Goal: Task Accomplishment & Management: Manage account settings

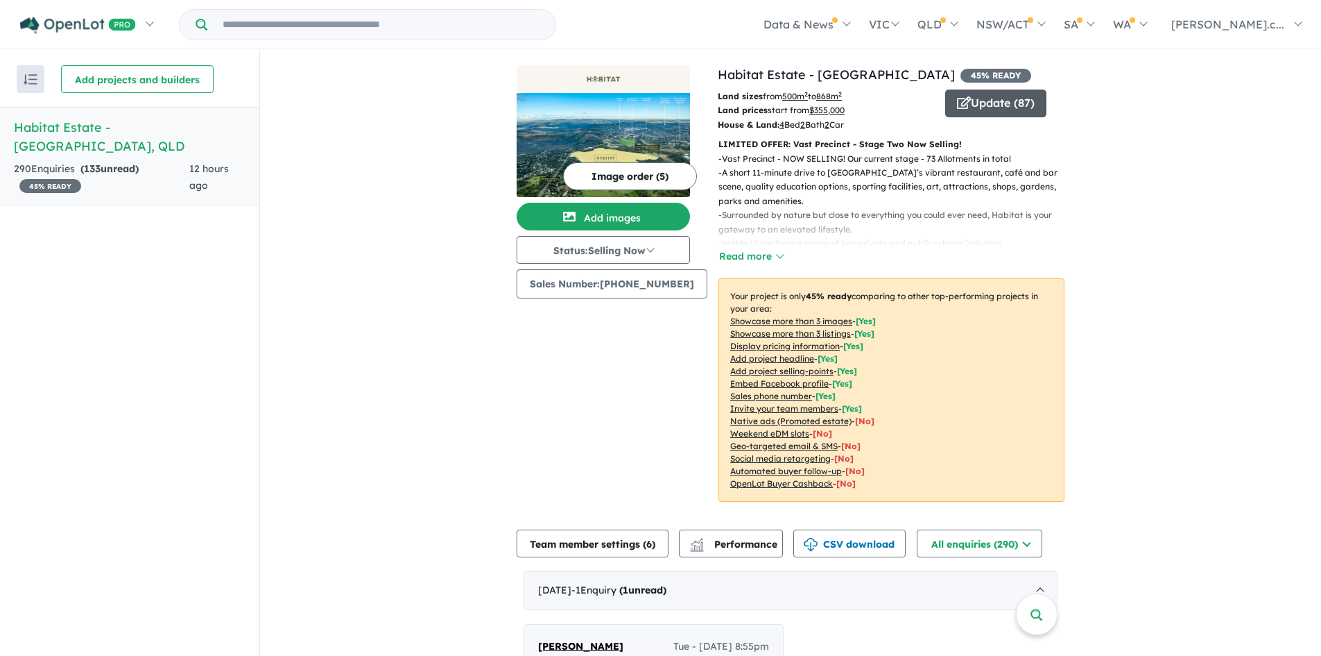
click at [978, 108] on button "Update ( 87 )" at bounding box center [996, 103] width 101 height 28
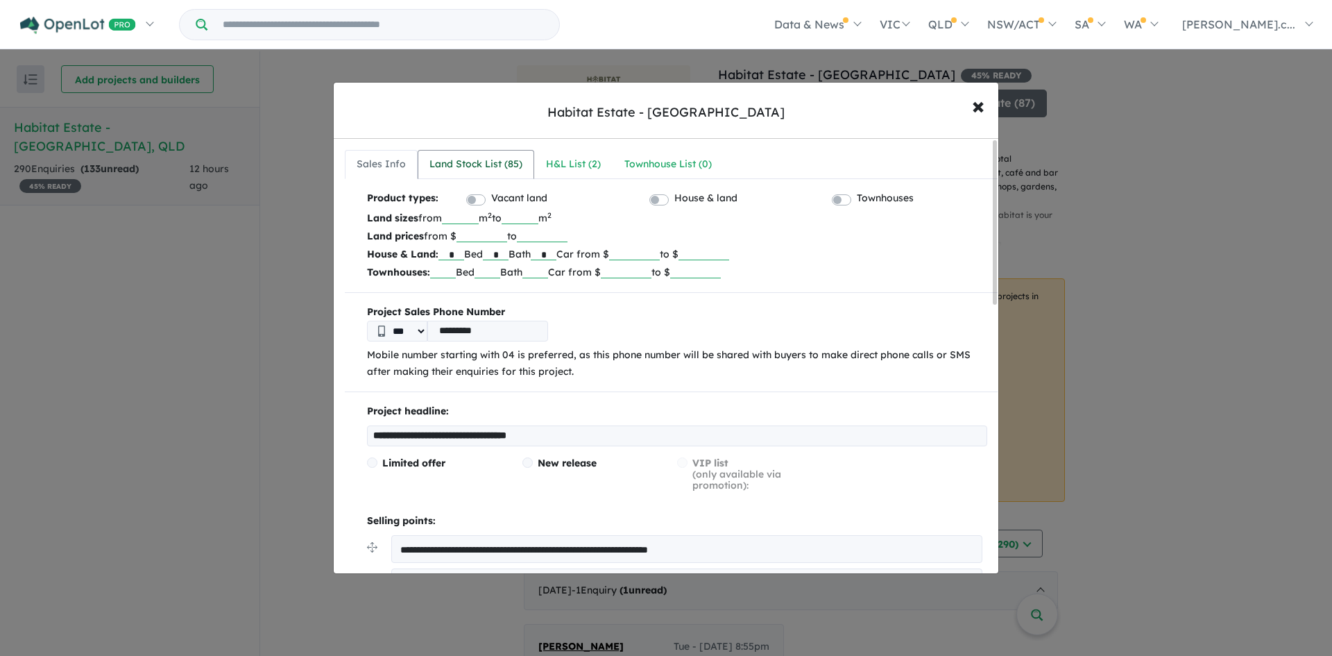
click at [458, 168] on div "Land Stock List ( 85 )" at bounding box center [475, 164] width 93 height 17
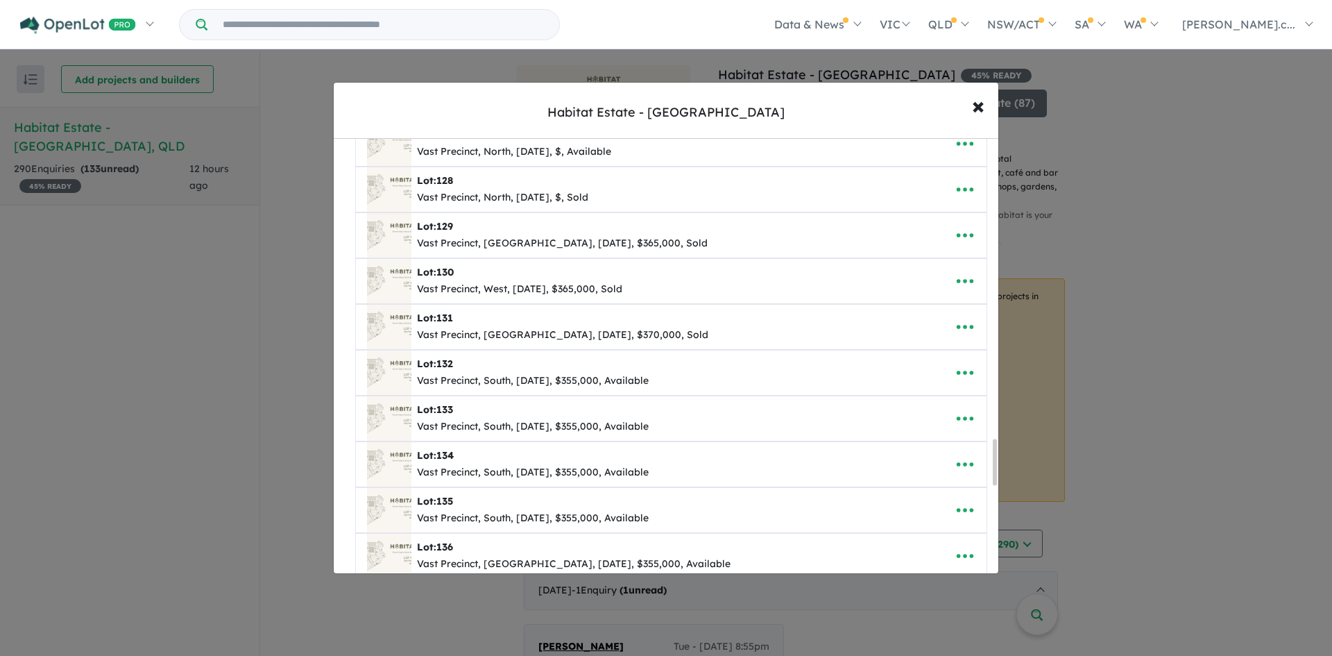
scroll to position [2914, 0]
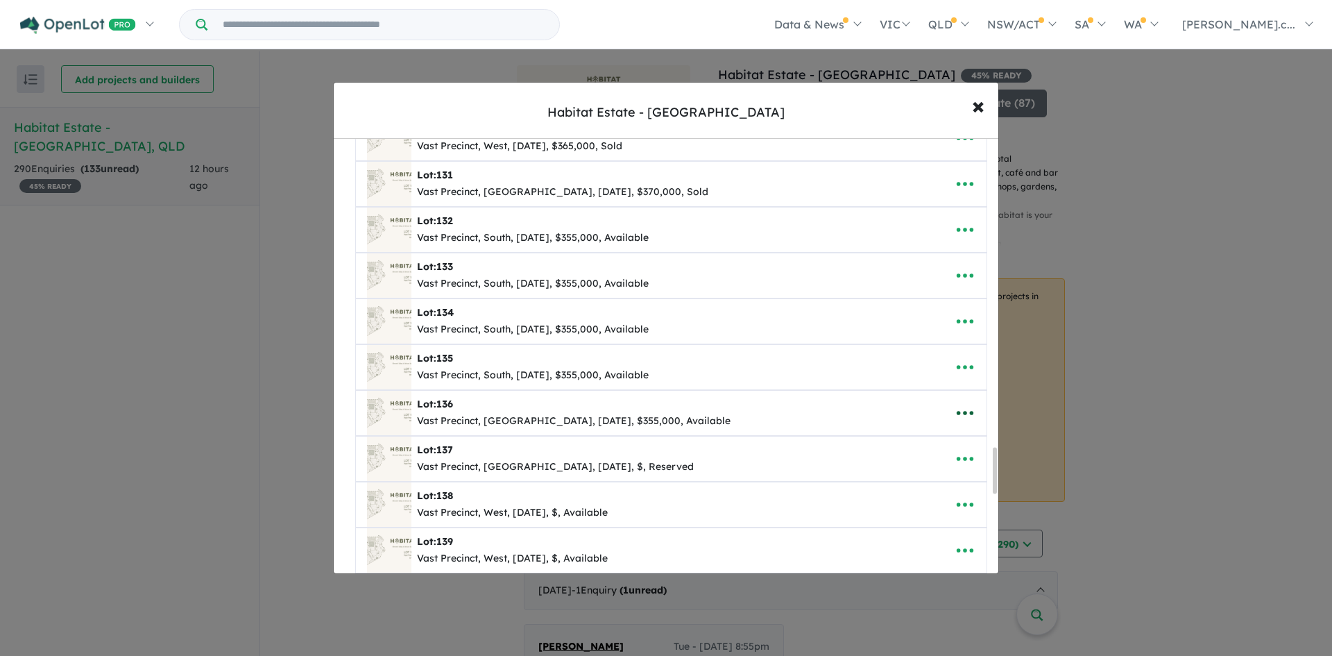
click at [955, 410] on icon "button" at bounding box center [965, 412] width 21 height 21
click at [941, 443] on link "Edit" at bounding box center [934, 447] width 103 height 32
select select "**********"
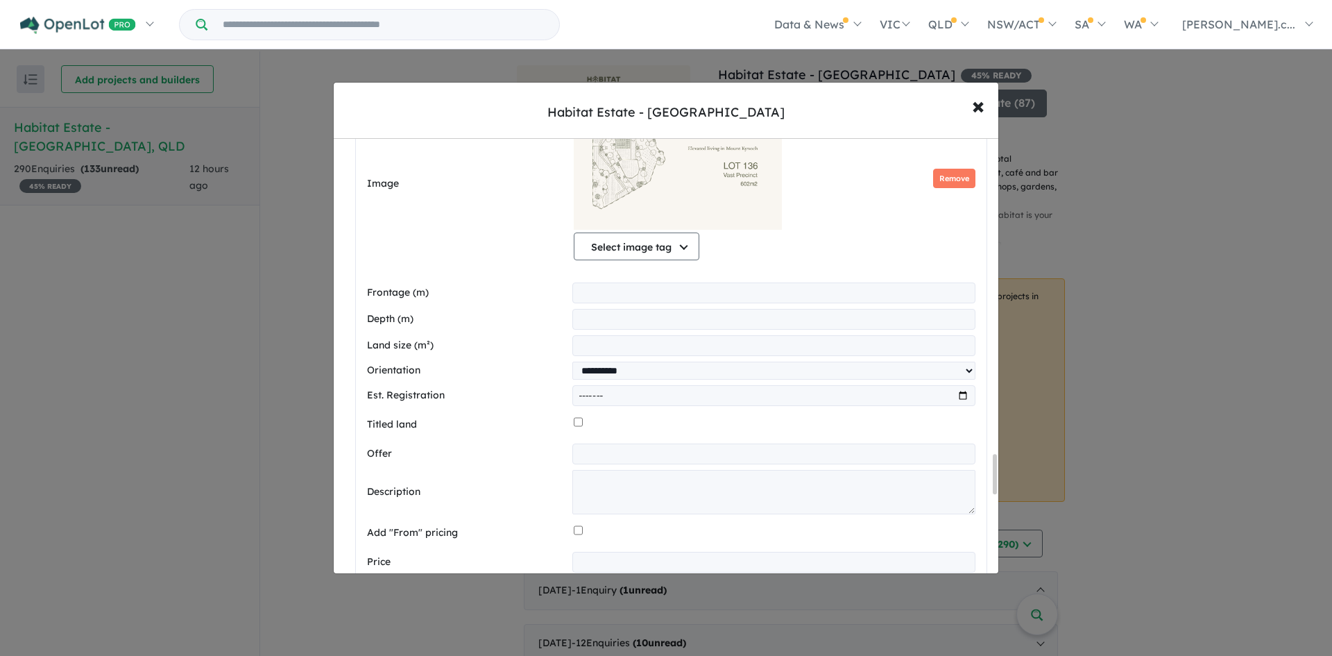
scroll to position [3468, 0]
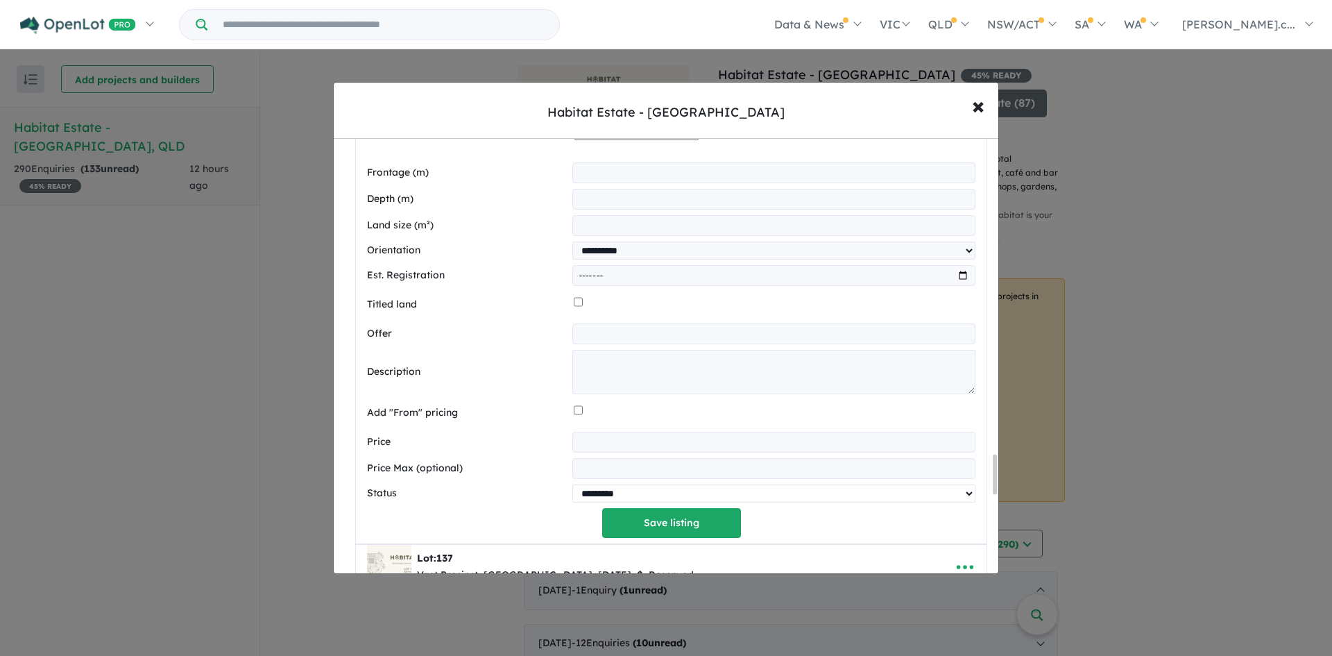
click at [681, 494] on select "********* ******** **** ******" at bounding box center [773, 493] width 403 height 18
select select "********"
click at [572, 486] on select "********* ******** **** ******" at bounding box center [773, 493] width 403 height 18
click at [699, 529] on button "Save listing" at bounding box center [671, 523] width 139 height 30
select select "**********"
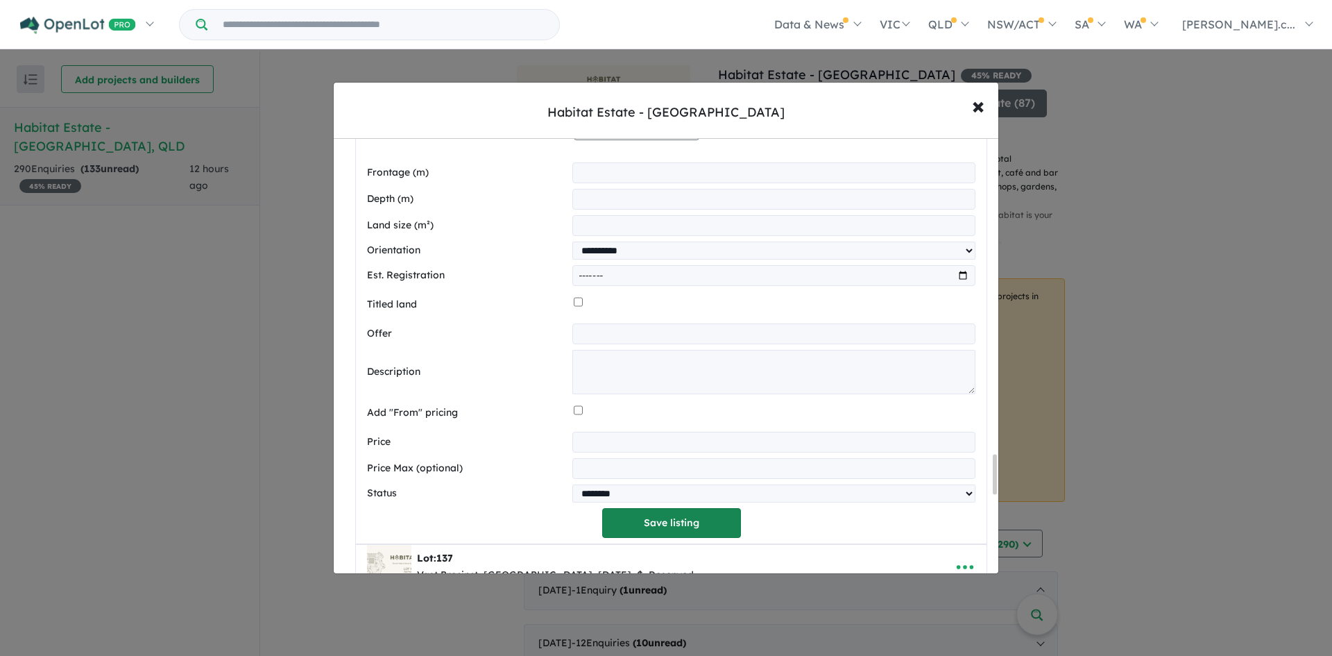
select select "********"
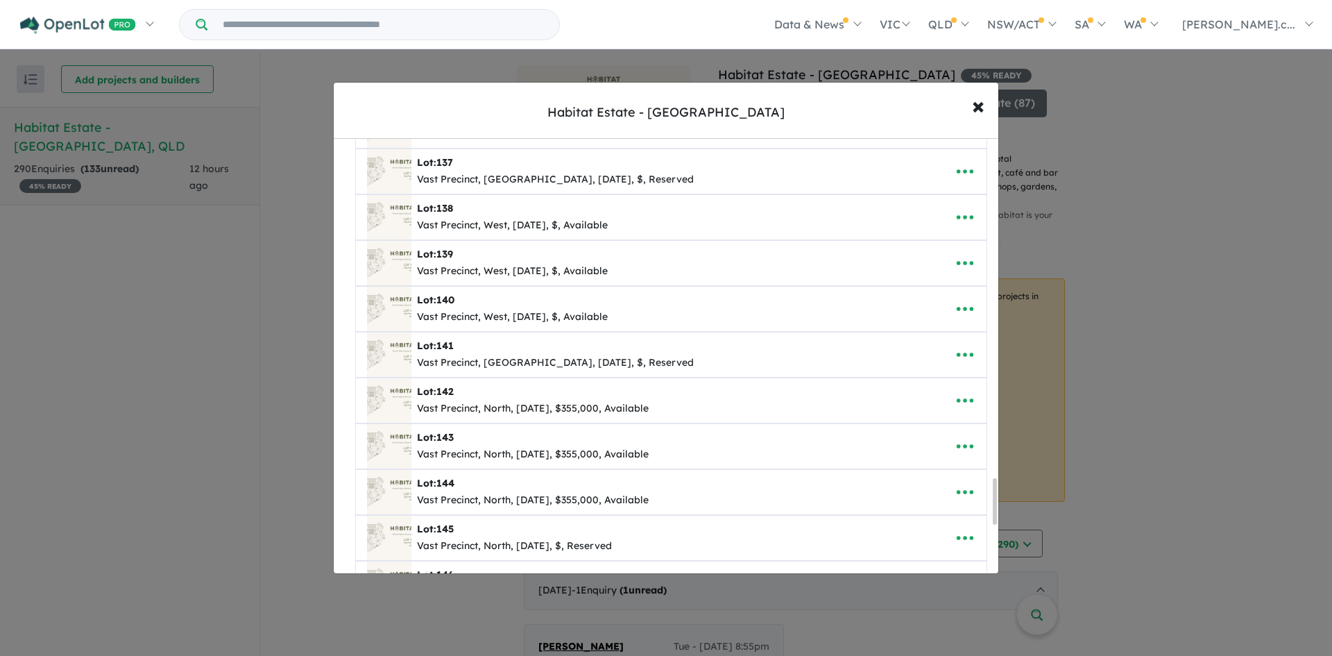
scroll to position [3260, 0]
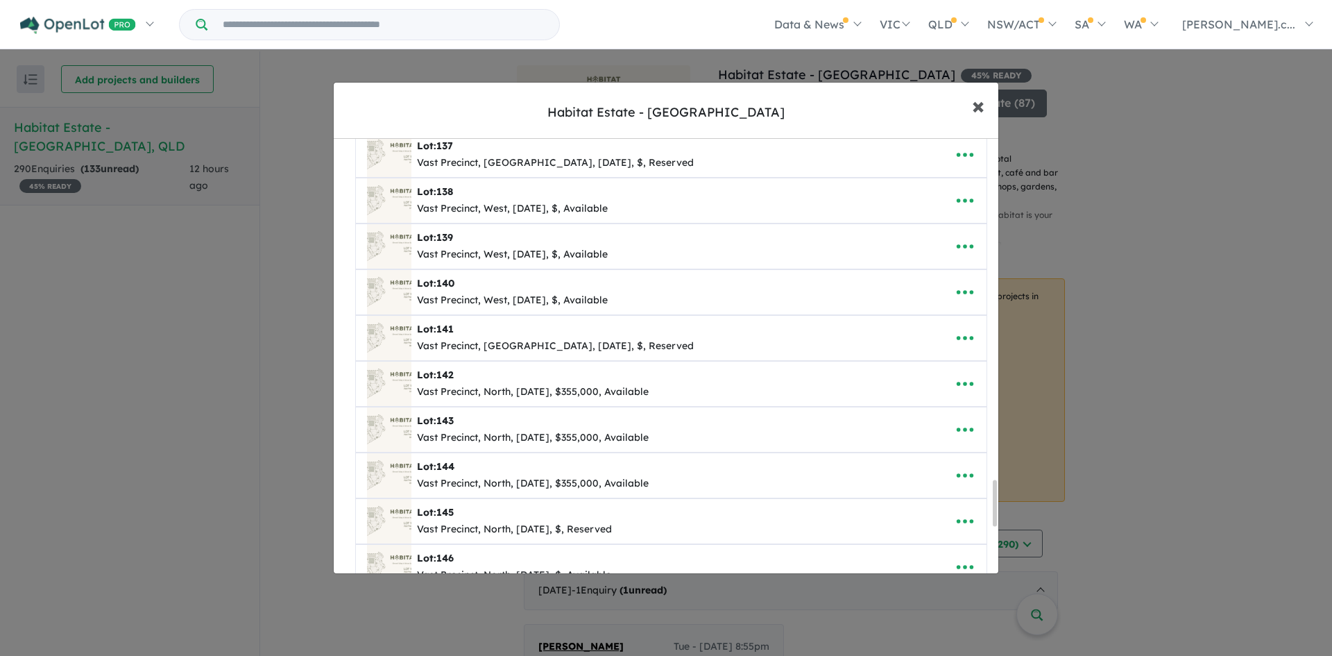
click at [983, 105] on span "×" at bounding box center [978, 105] width 12 height 30
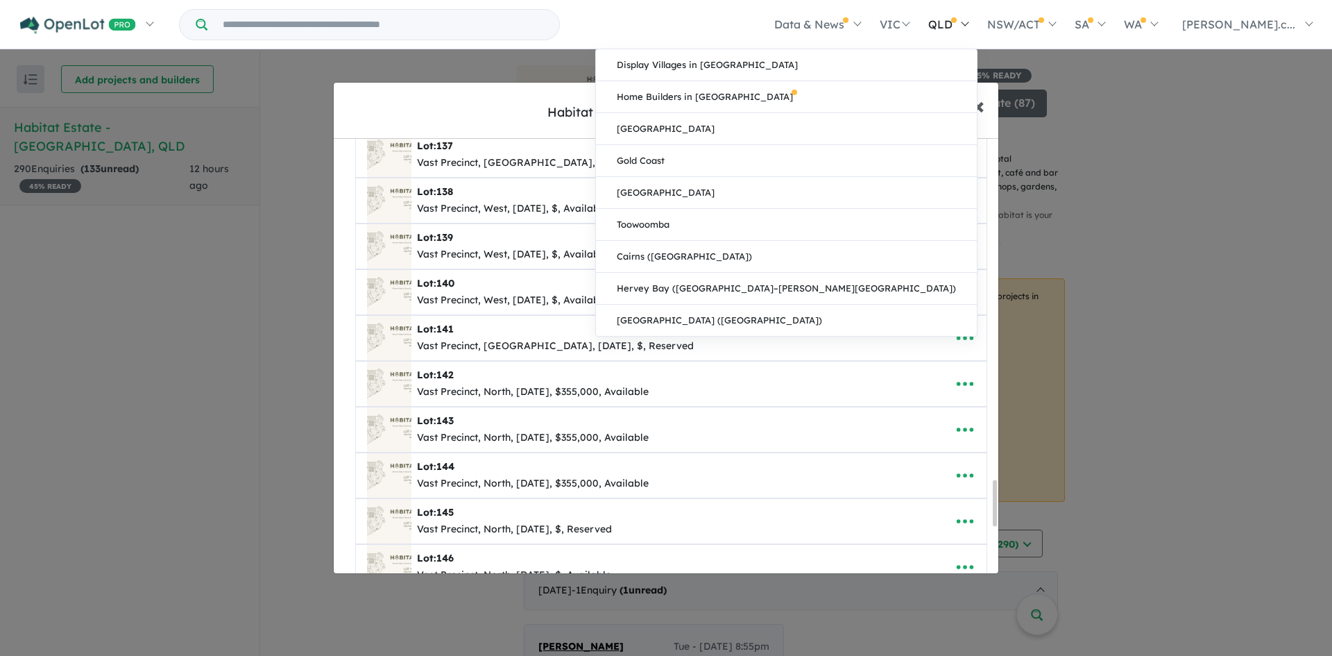
scroll to position [0, 0]
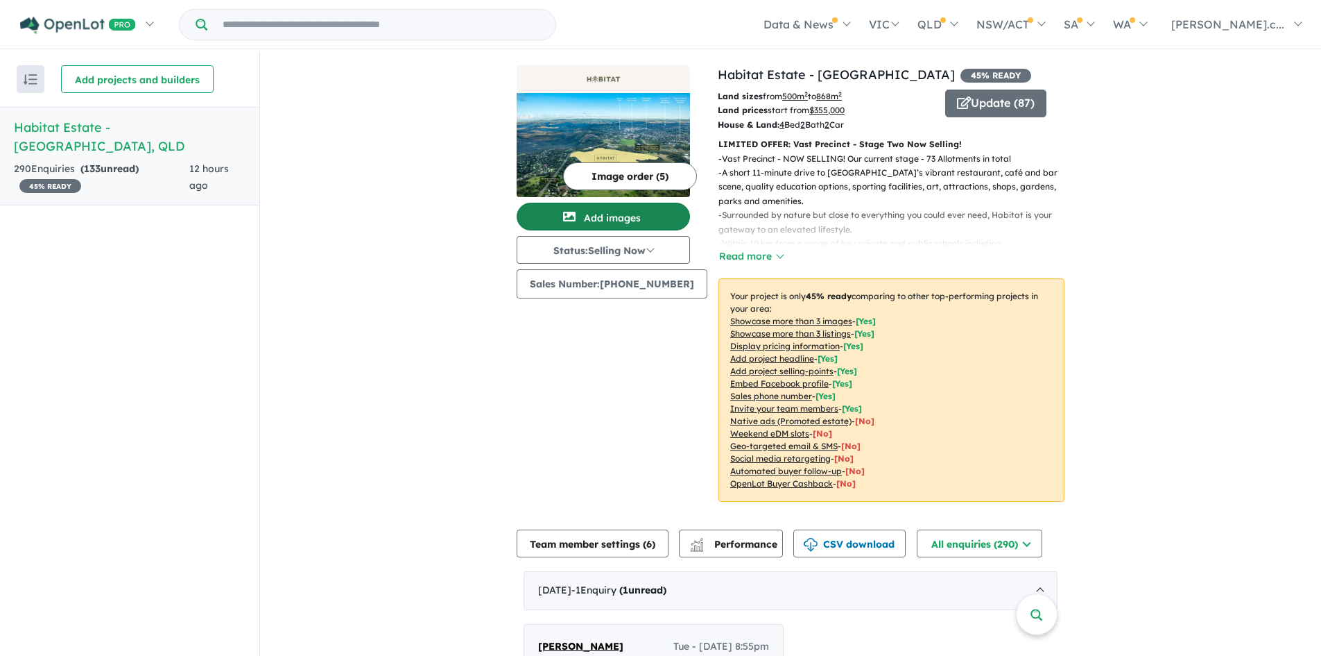
click at [626, 221] on button "Add images" at bounding box center [603, 217] width 173 height 28
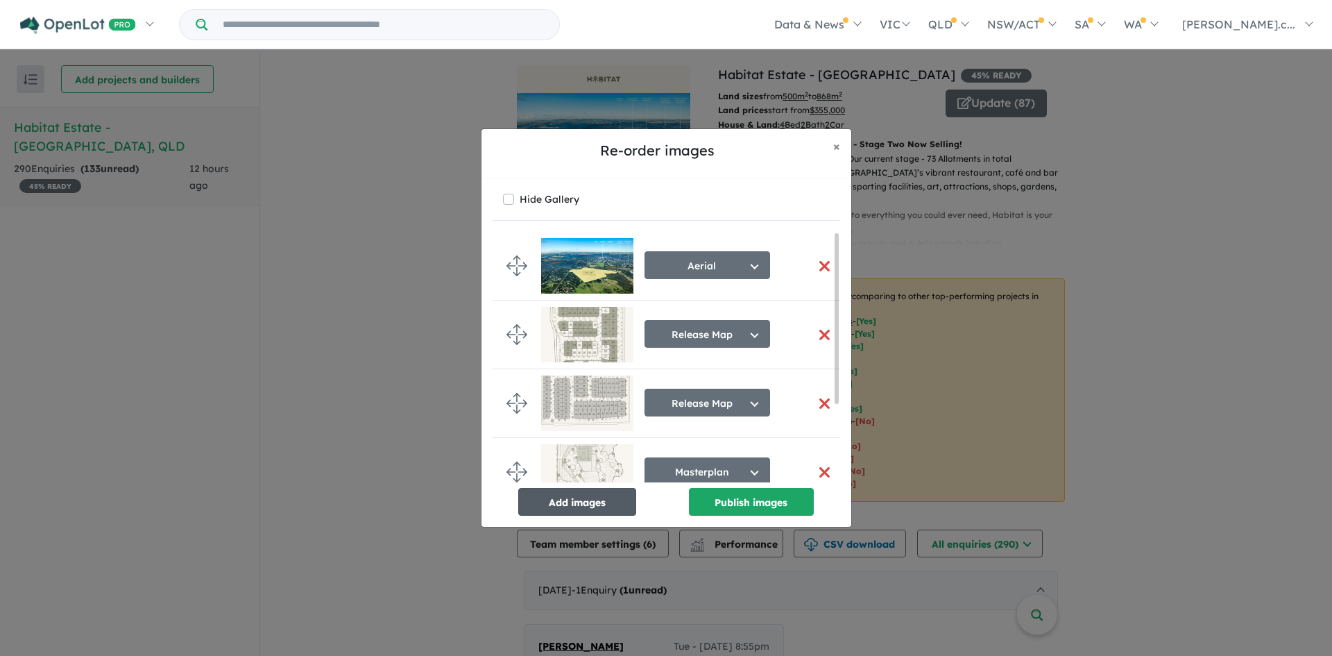
click at [589, 500] on button "Add images" at bounding box center [577, 502] width 118 height 28
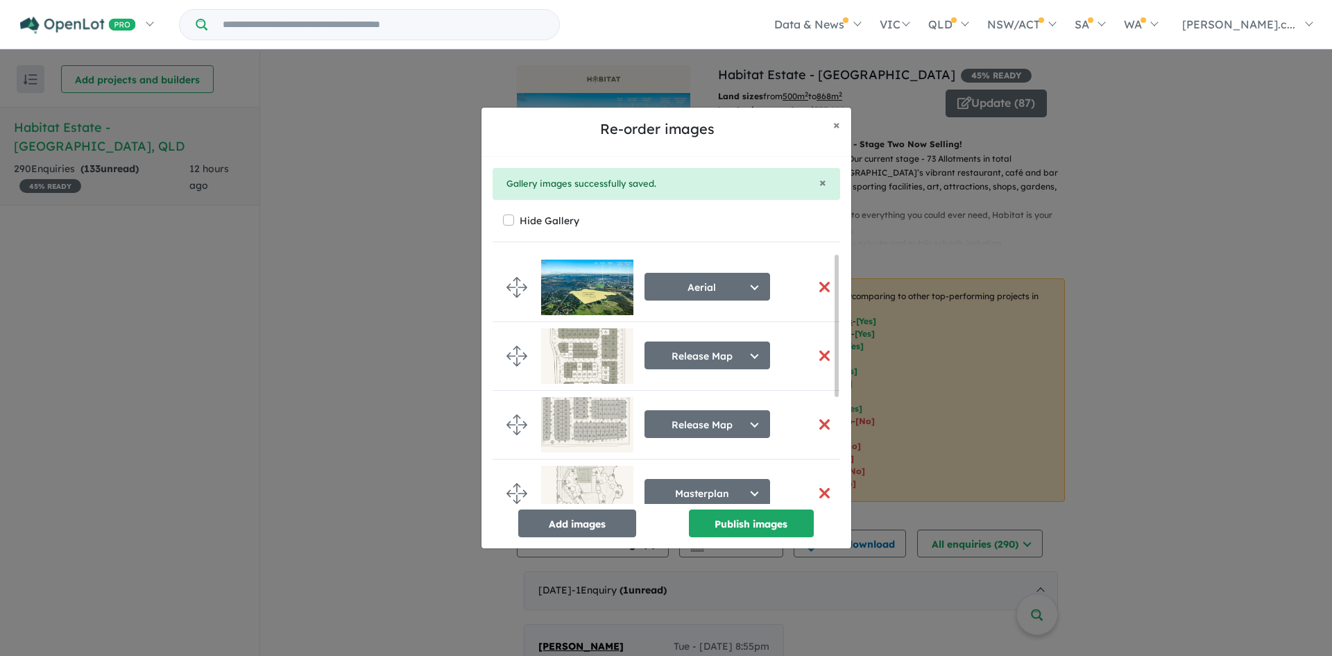
click at [818, 350] on button "button" at bounding box center [824, 356] width 29 height 30
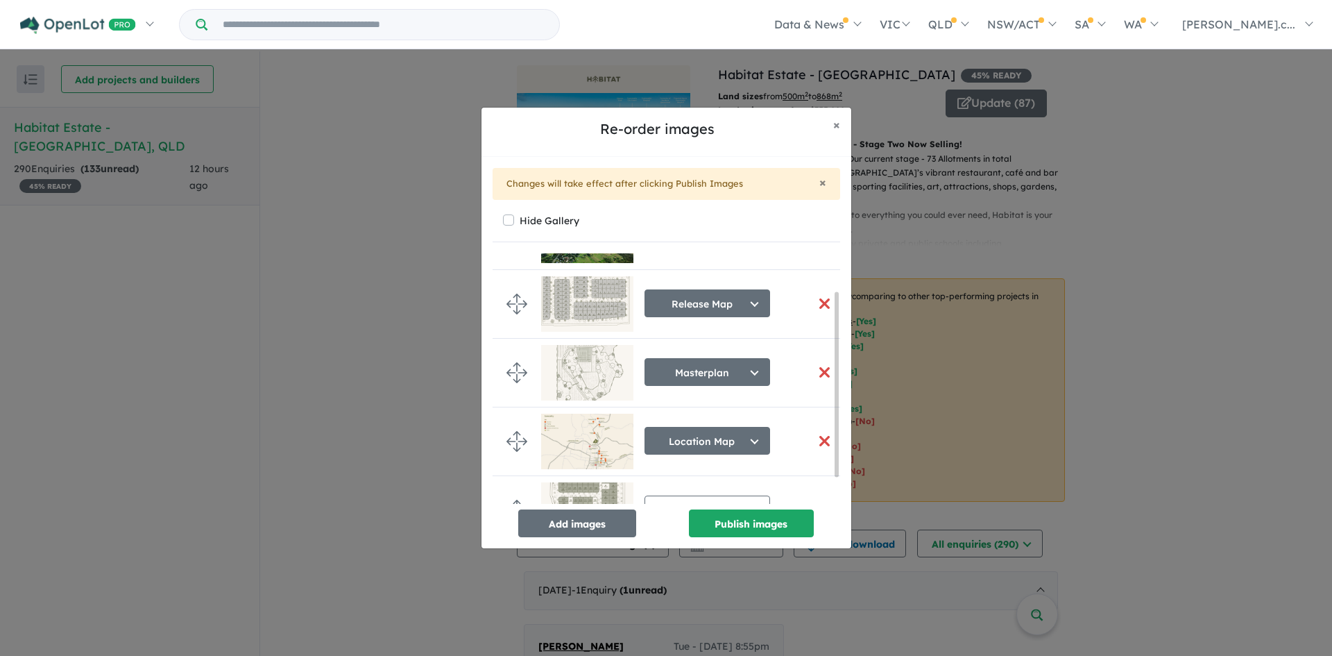
scroll to position [87, 0]
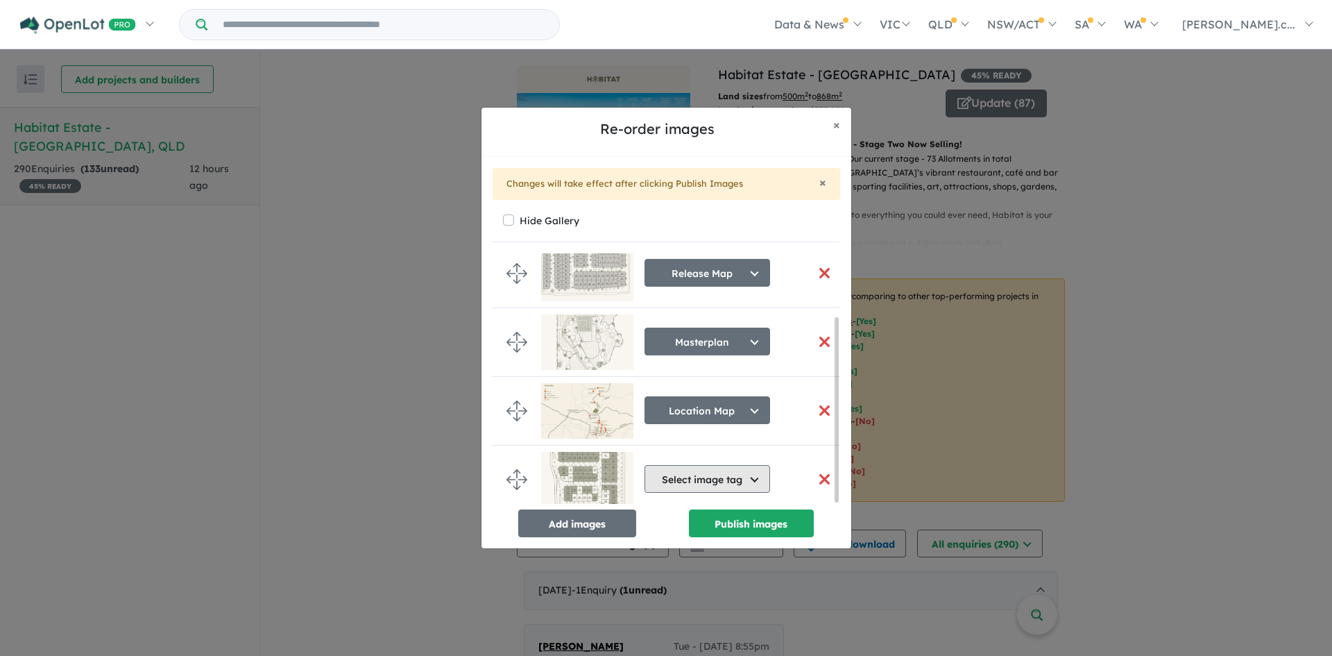
click at [753, 470] on button "Select image tag" at bounding box center [707, 479] width 126 height 28
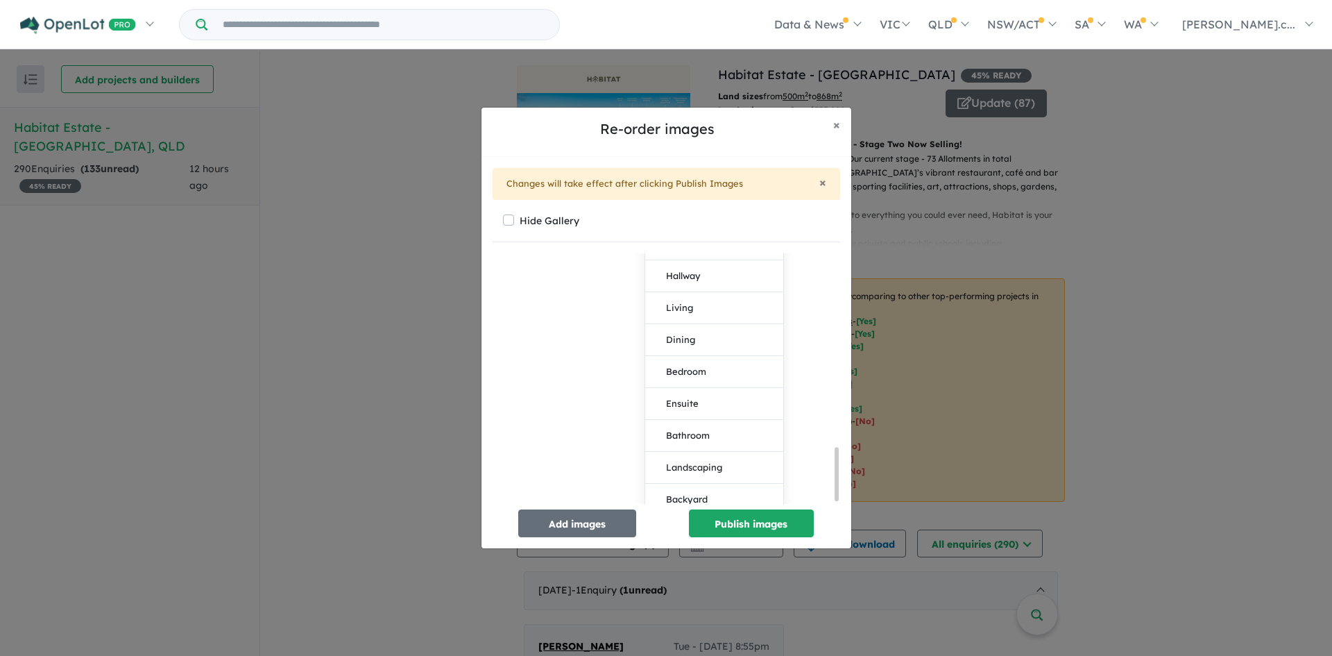
scroll to position [930, 0]
click at [724, 410] on button "Release Map" at bounding box center [714, 404] width 138 height 32
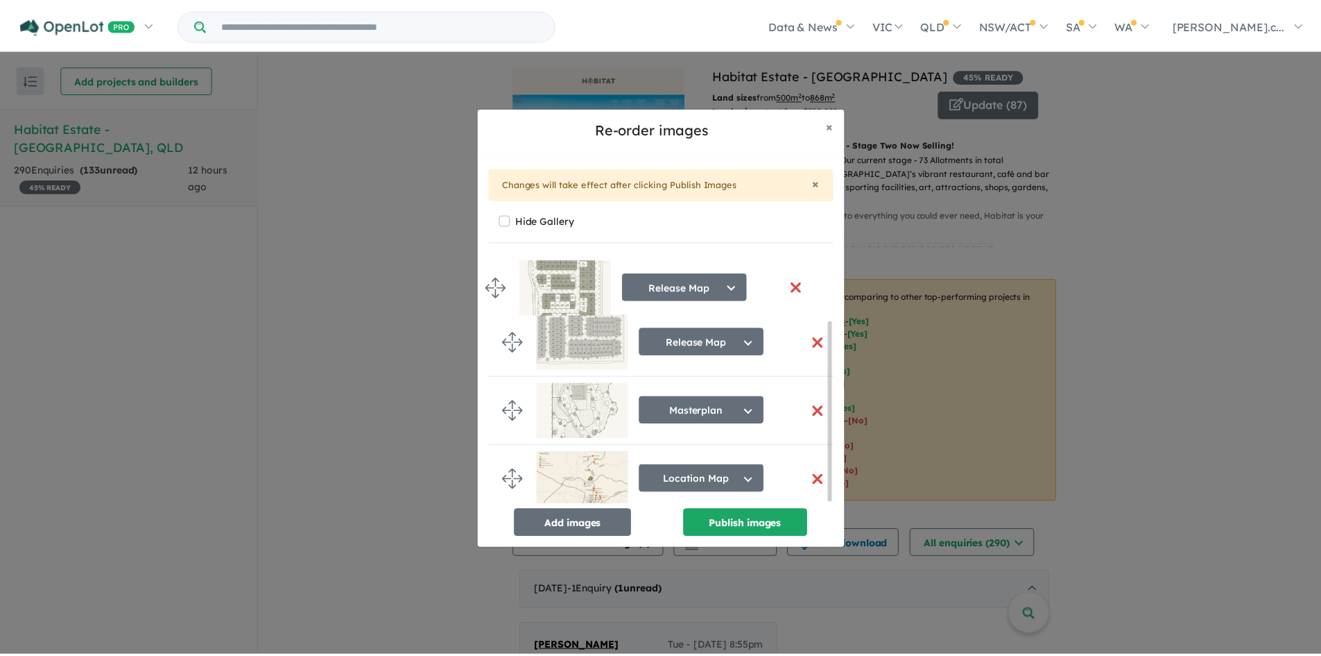
scroll to position [0, 0]
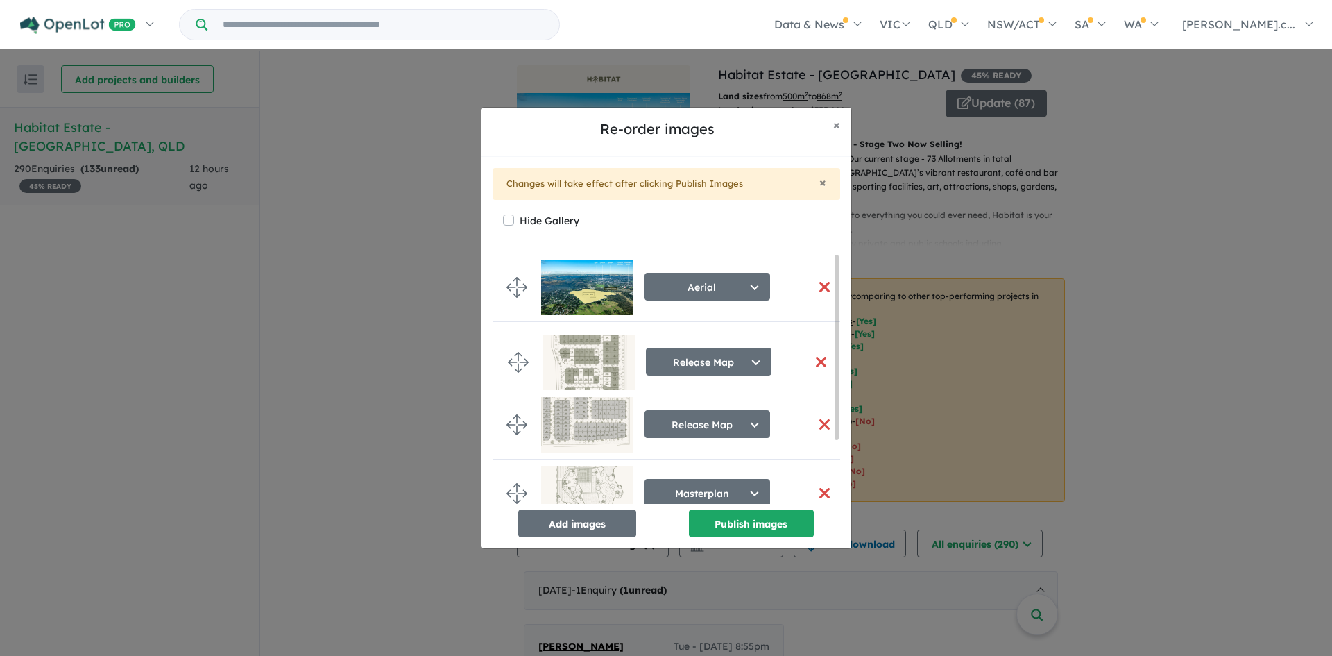
drag, startPoint x: 520, startPoint y: 470, endPoint x: 521, endPoint y: 357, distance: 113.1
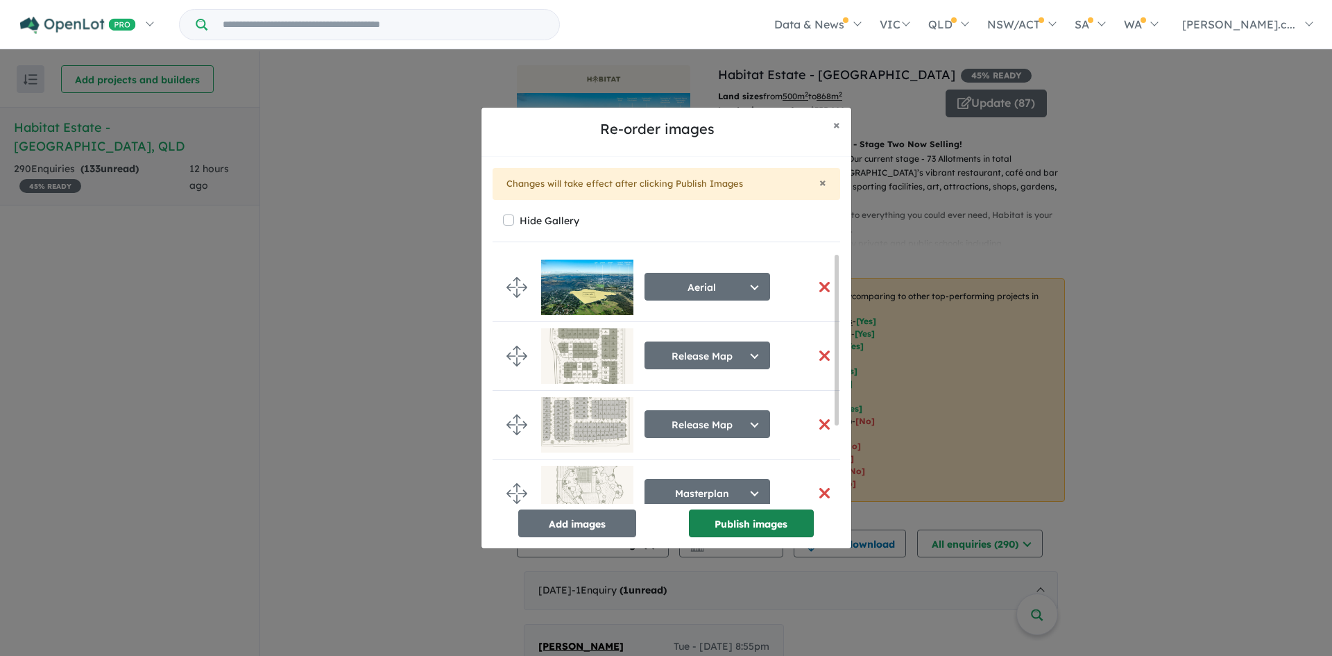
click at [792, 524] on button "Publish images" at bounding box center [751, 523] width 125 height 28
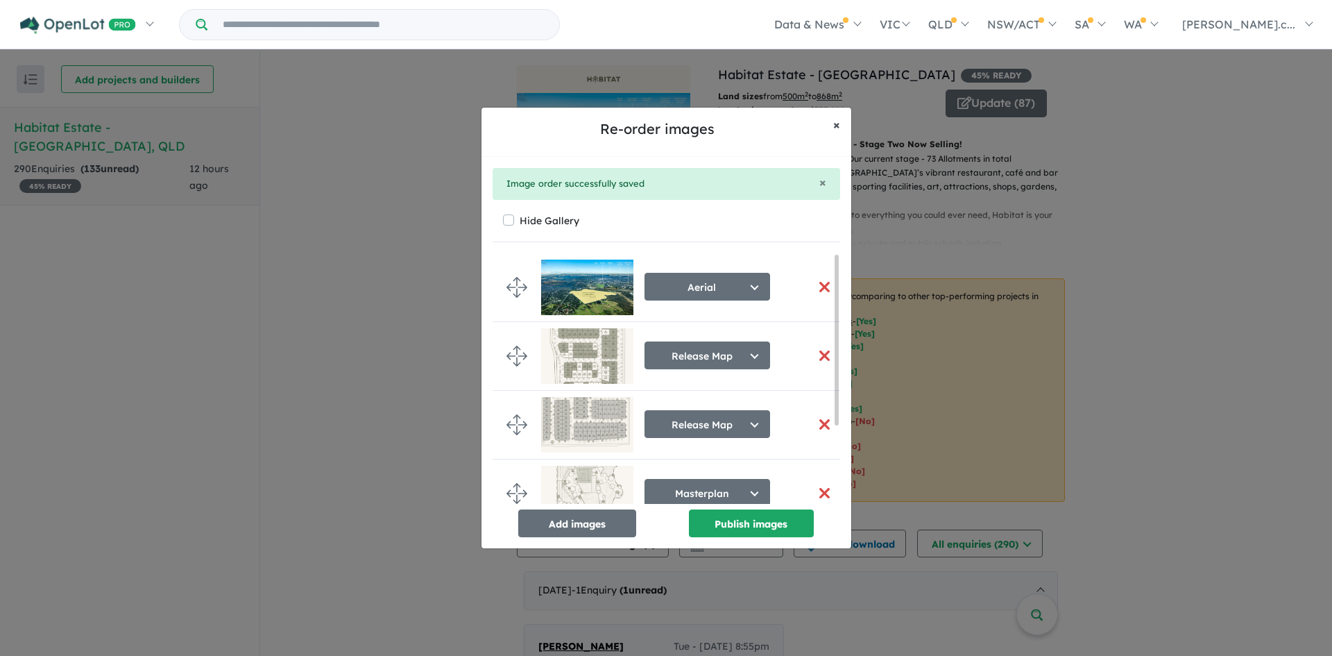
click at [837, 128] on span "×" at bounding box center [836, 125] width 7 height 16
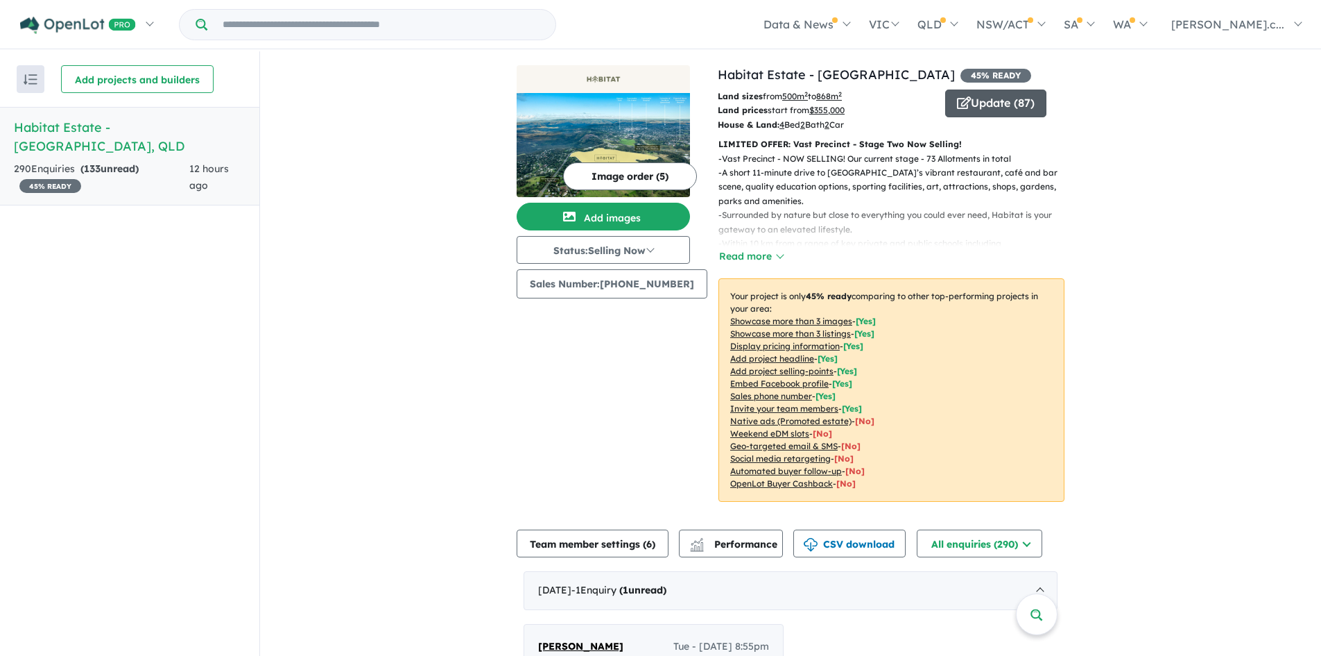
click at [986, 105] on button "Update ( 87 )" at bounding box center [996, 103] width 101 height 28
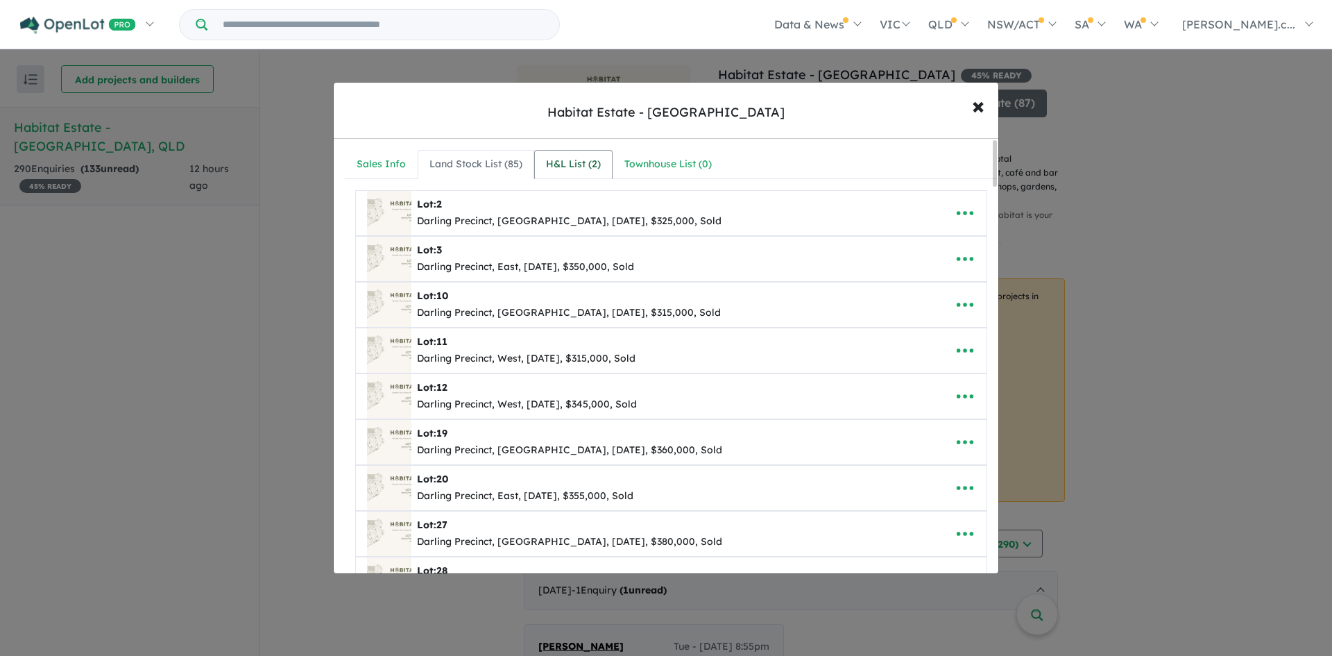
drag, startPoint x: 578, startPoint y: 178, endPoint x: 587, endPoint y: 178, distance: 9.0
click at [578, 178] on link "H&L List ( 2 )" at bounding box center [573, 164] width 78 height 29
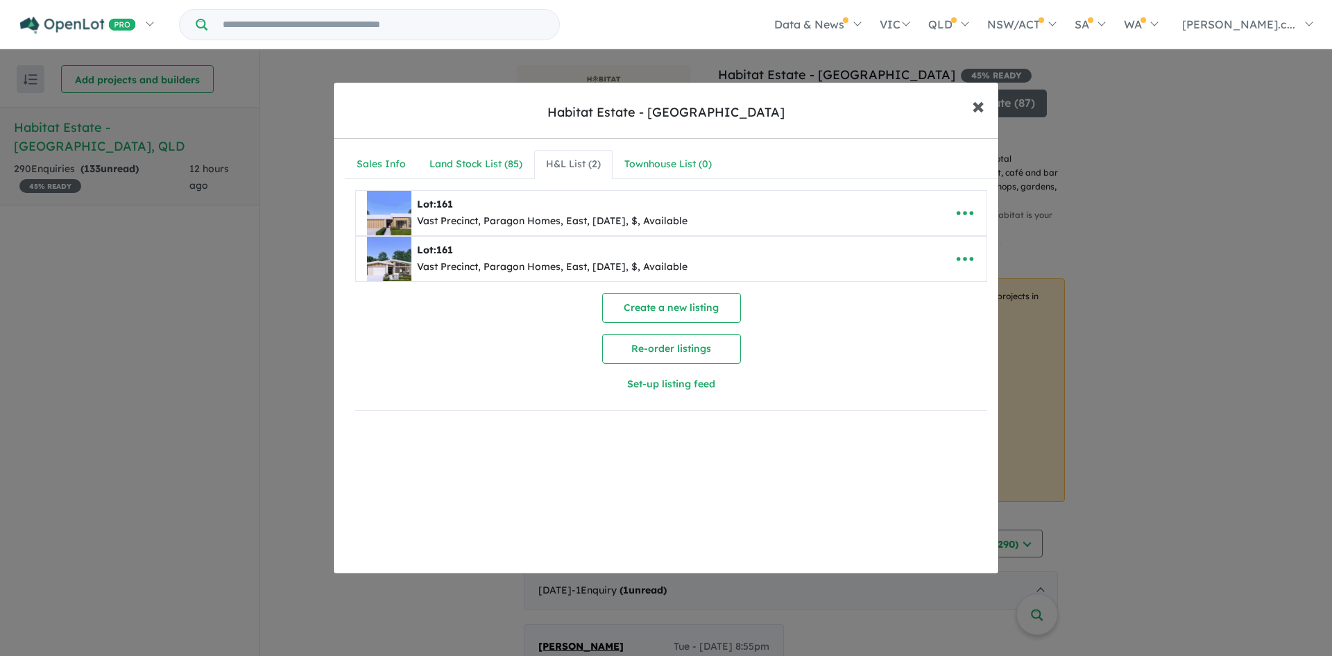
click at [975, 119] on span "×" at bounding box center [978, 105] width 12 height 30
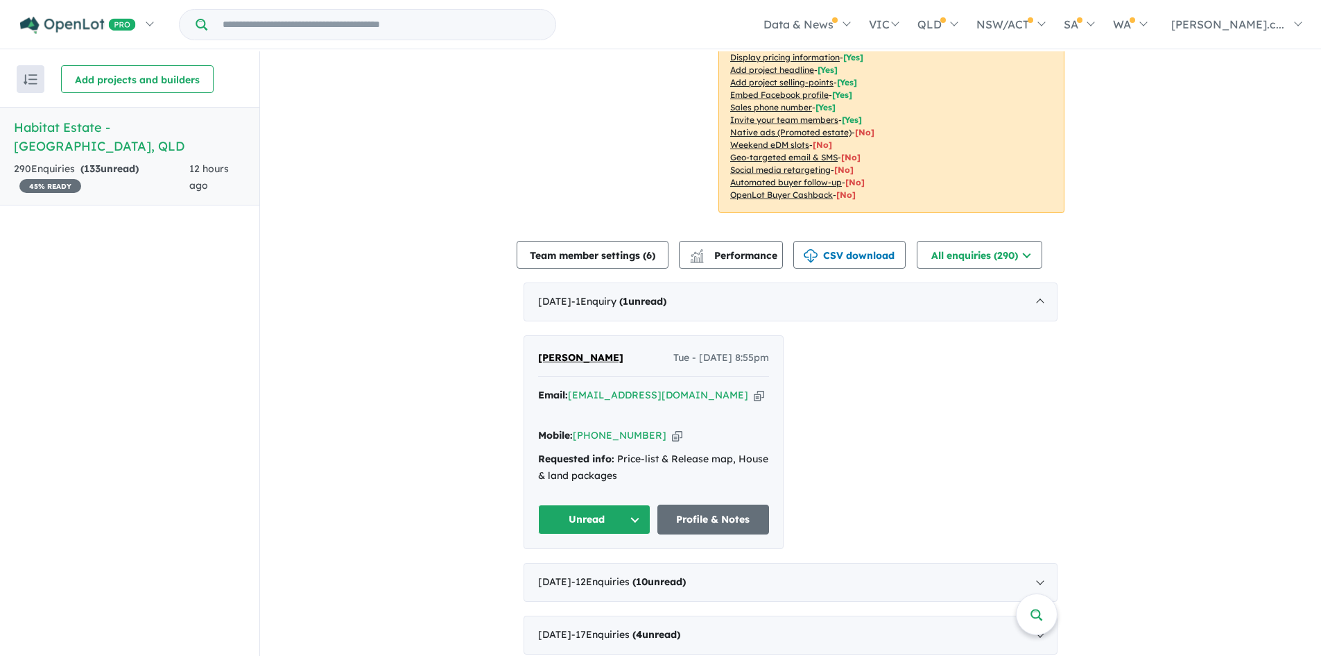
scroll to position [289, 0]
drag, startPoint x: 612, startPoint y: 359, endPoint x: 522, endPoint y: 370, distance: 90.1
click at [524, 370] on div "[PERSON_NAME] Tue - [DATE] 8:55pm Email: [EMAIL_ADDRESS][DOMAIN_NAME] Copied! M…" at bounding box center [653, 441] width 259 height 213
copy span "[PERSON_NAME]"
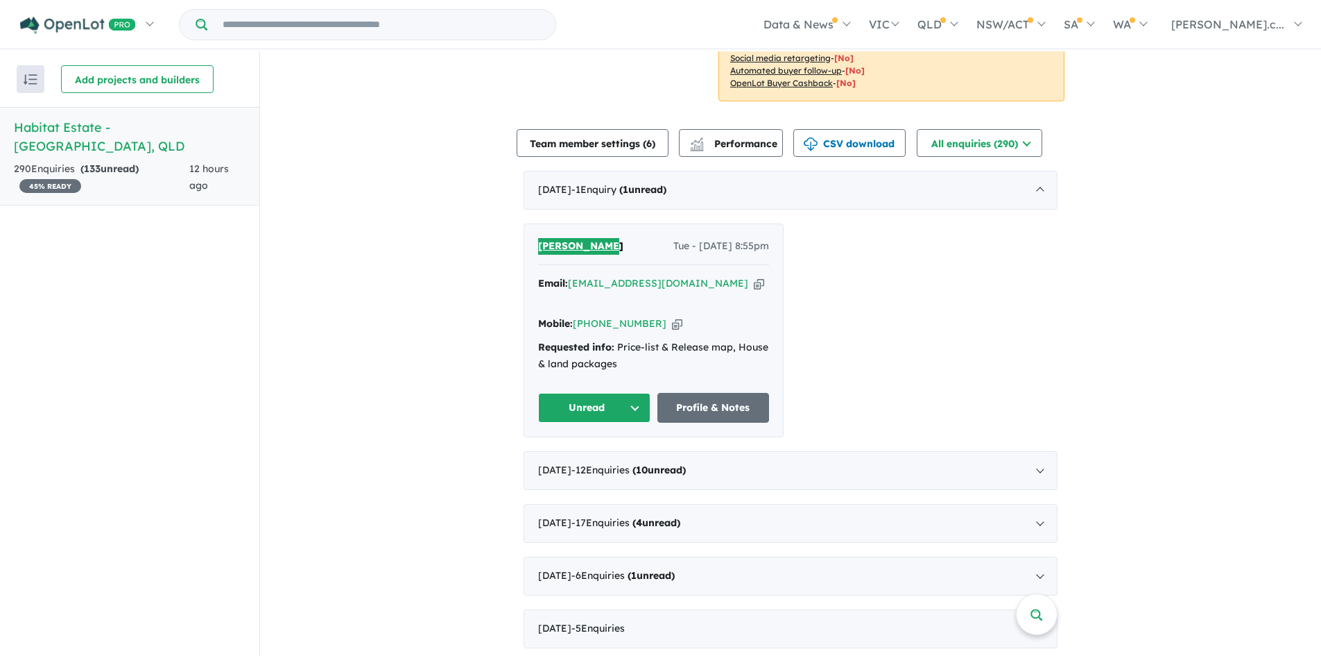
scroll to position [567, 0]
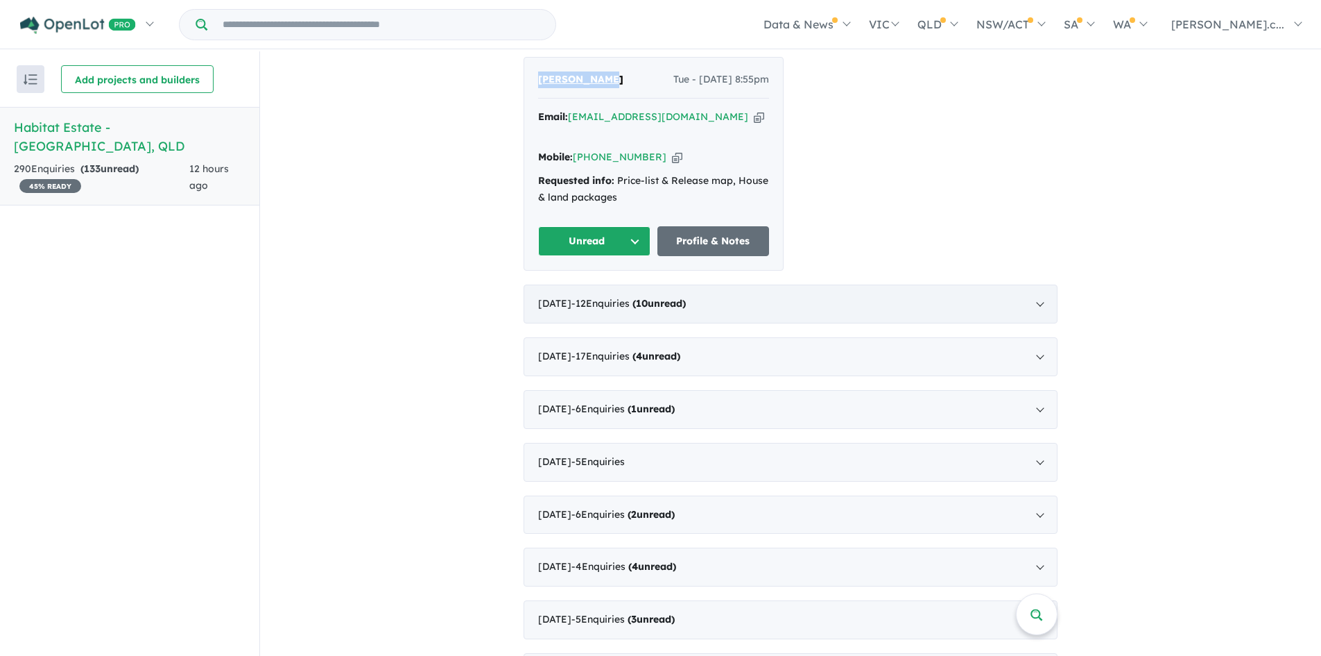
click at [1026, 286] on div "[DATE] - 12 Enquir ies ( 10 unread)" at bounding box center [791, 303] width 534 height 39
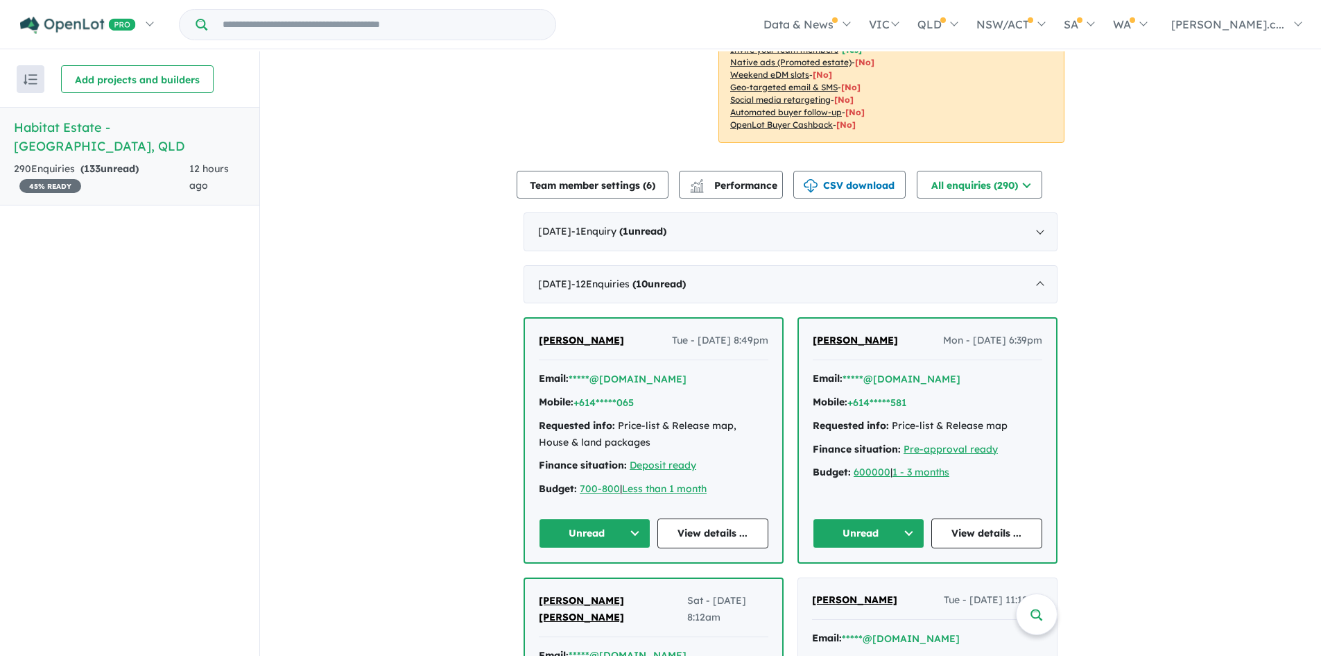
scroll to position [0, 0]
